Goal: Complete application form

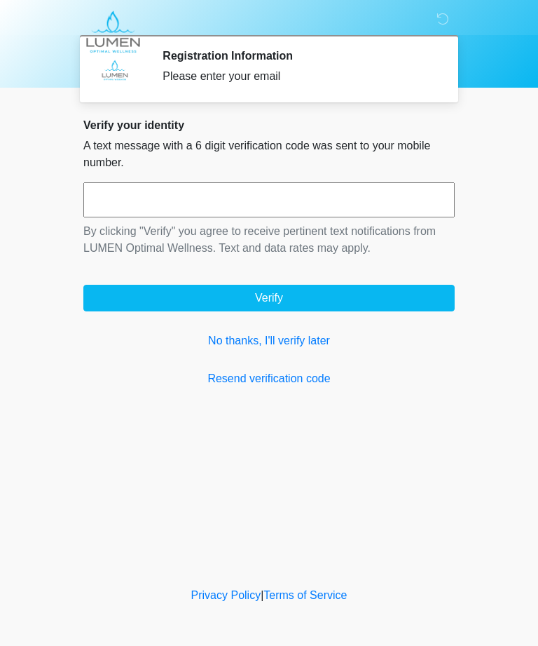
click at [294, 208] on input "text" at bounding box center [269, 199] width 372 height 35
type input "******"
click at [338, 293] on button "Verify" at bounding box center [269, 298] width 372 height 27
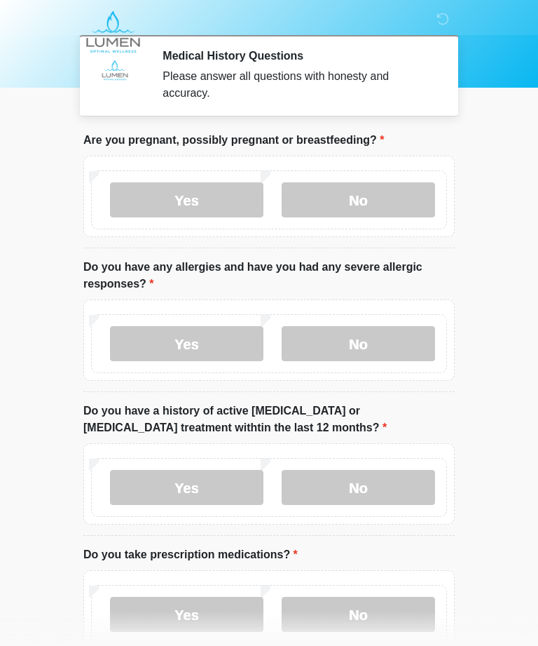
click at [374, 199] on label "No" at bounding box center [359, 199] width 154 height 35
click at [372, 343] on label "No" at bounding box center [359, 343] width 154 height 35
click at [383, 488] on label "No" at bounding box center [359, 487] width 154 height 35
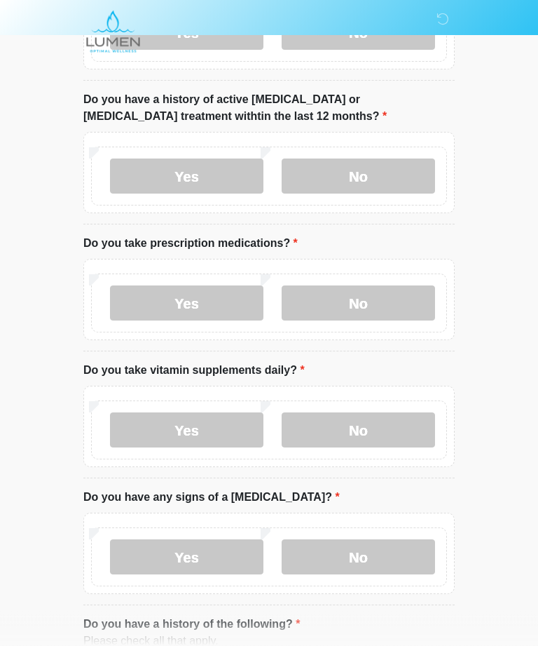
scroll to position [312, 0]
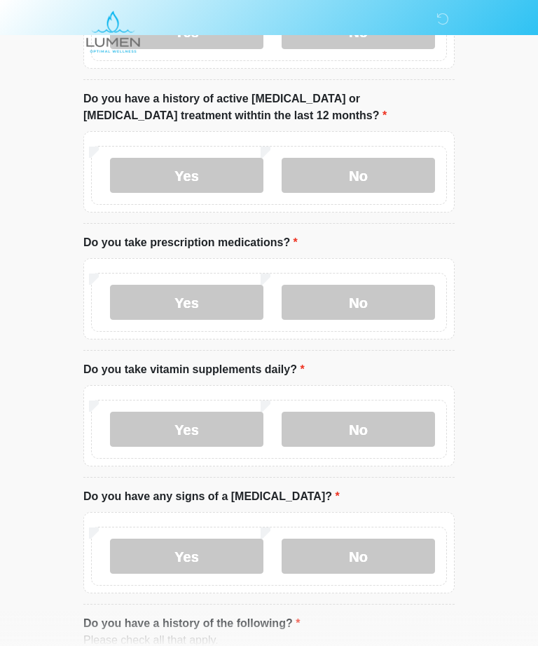
click at [379, 306] on label "No" at bounding box center [359, 302] width 154 height 35
click at [219, 426] on label "Yes" at bounding box center [187, 429] width 154 height 35
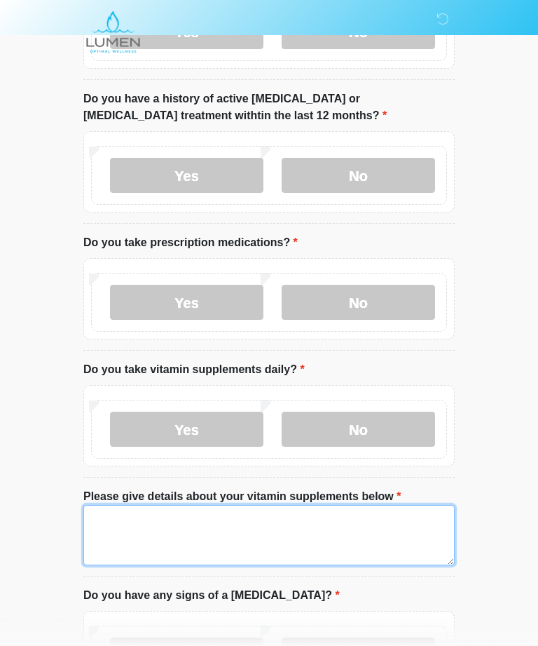
click at [203, 527] on textarea "Please give details about your vitamin supplements below" at bounding box center [269, 535] width 372 height 60
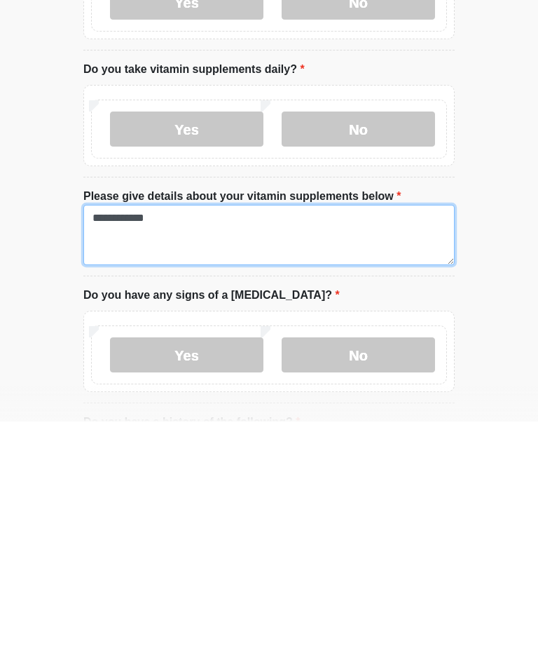
type textarea "**********"
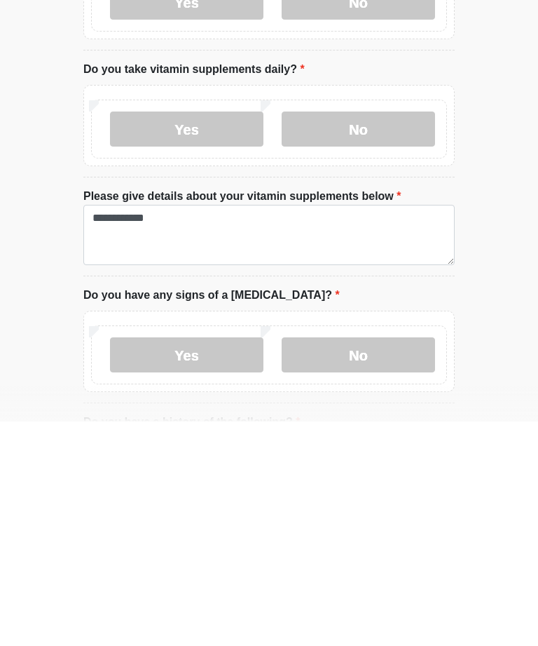
click at [366, 562] on label "No" at bounding box center [359, 579] width 154 height 35
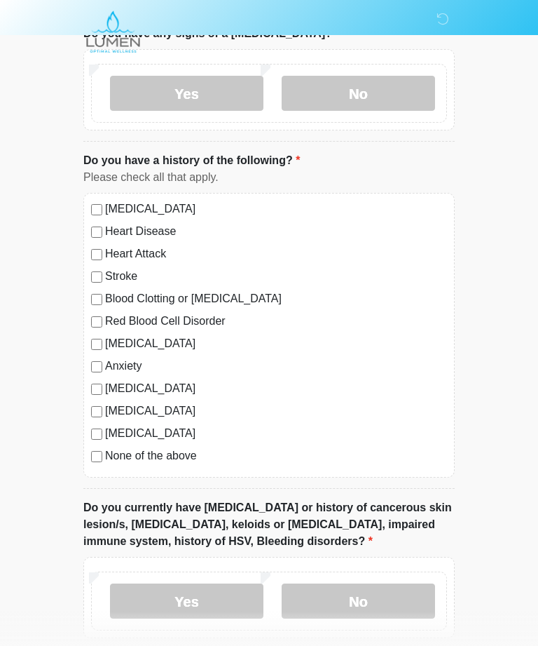
scroll to position [890, 0]
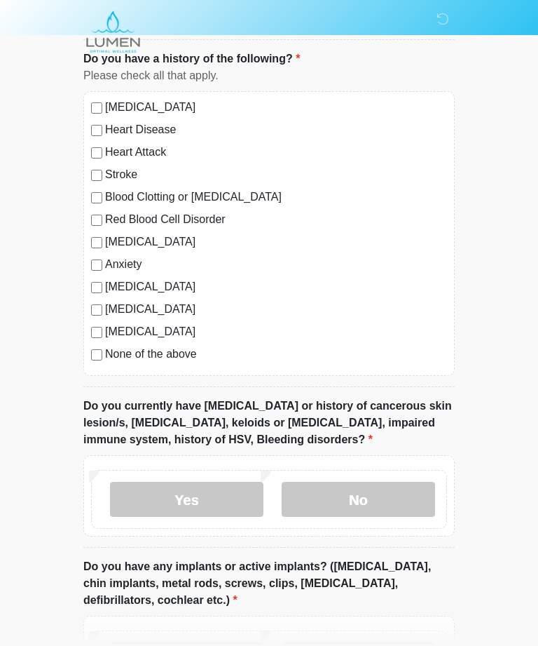
click at [376, 493] on label "No" at bounding box center [359, 499] width 154 height 35
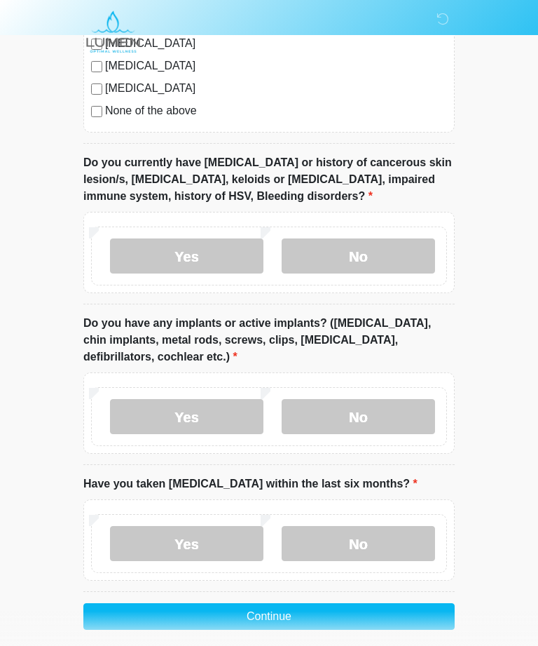
scroll to position [1230, 0]
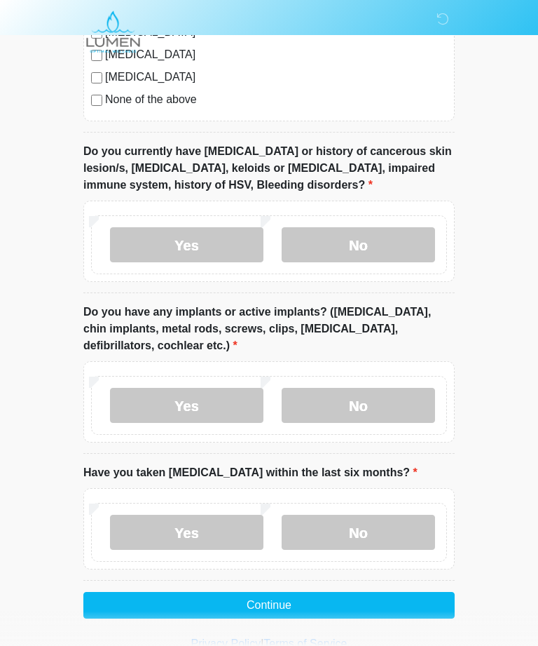
click at [374, 402] on label "No" at bounding box center [359, 405] width 154 height 35
click at [369, 528] on label "No" at bounding box center [359, 532] width 154 height 35
click at [313, 601] on button "Continue" at bounding box center [269, 605] width 372 height 27
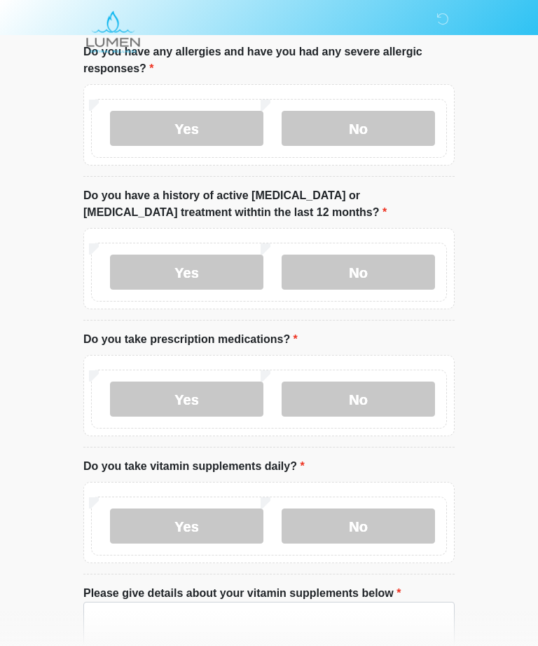
scroll to position [0, 0]
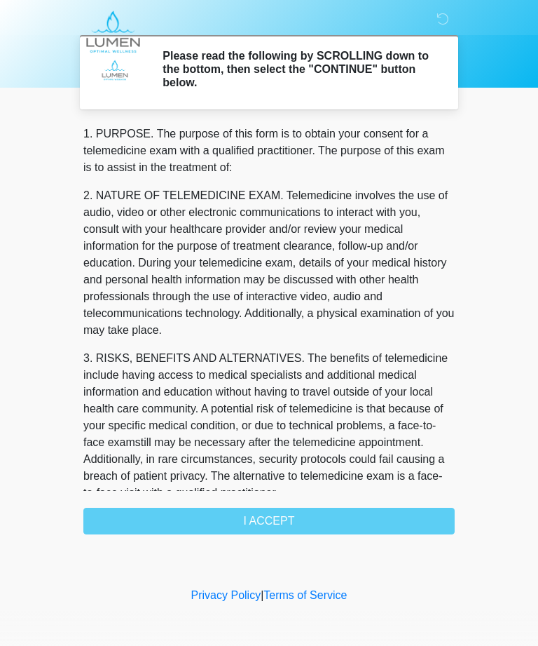
click at [299, 512] on div "1. PURPOSE. The purpose of this form is to obtain your consent for a telemedici…" at bounding box center [269, 329] width 372 height 409
click at [323, 528] on div "1. PURPOSE. The purpose of this form is to obtain your consent for a telemedici…" at bounding box center [269, 329] width 372 height 409
click at [300, 521] on div "1. PURPOSE. The purpose of this form is to obtain your consent for a telemedici…" at bounding box center [269, 329] width 372 height 409
click at [279, 521] on div "1. PURPOSE. The purpose of this form is to obtain your consent for a telemedici…" at bounding box center [269, 329] width 372 height 409
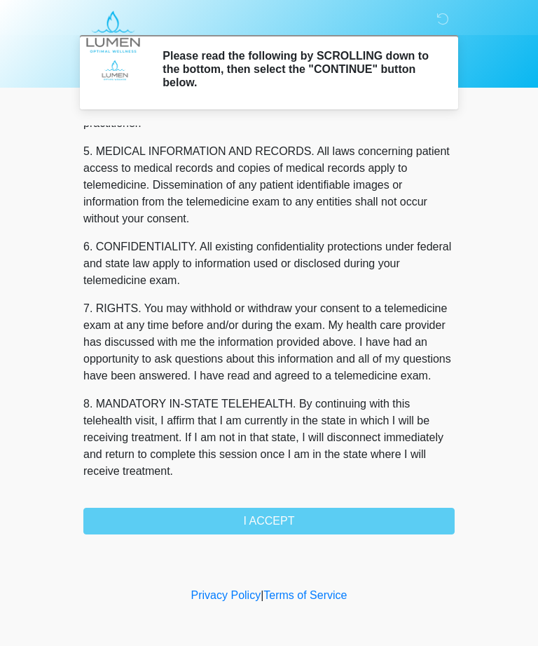
click at [311, 515] on button "I ACCEPT" at bounding box center [269, 521] width 372 height 27
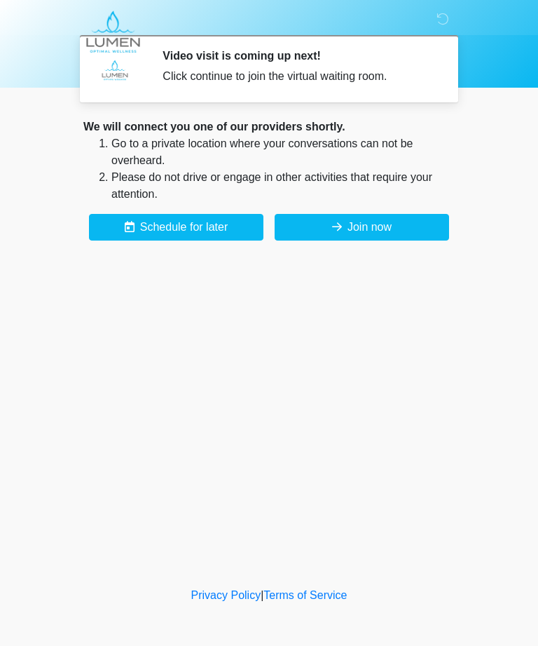
click at [374, 229] on button "Join now" at bounding box center [362, 227] width 175 height 27
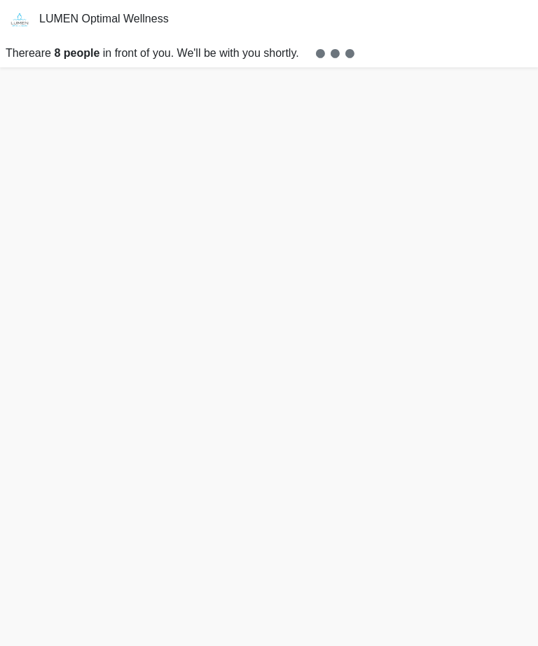
click at [351, 51] on small at bounding box center [326, 53] width 55 height 11
